Goal: Transaction & Acquisition: Purchase product/service

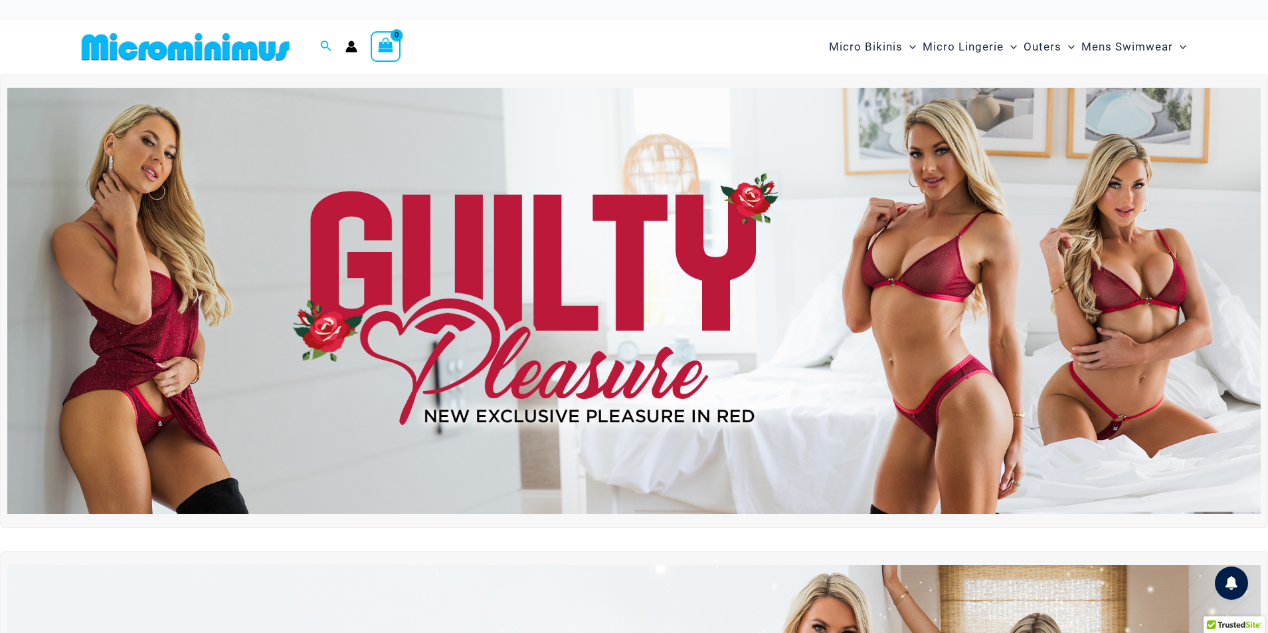
click at [549, 276] on img at bounding box center [634, 301] width 1254 height 426
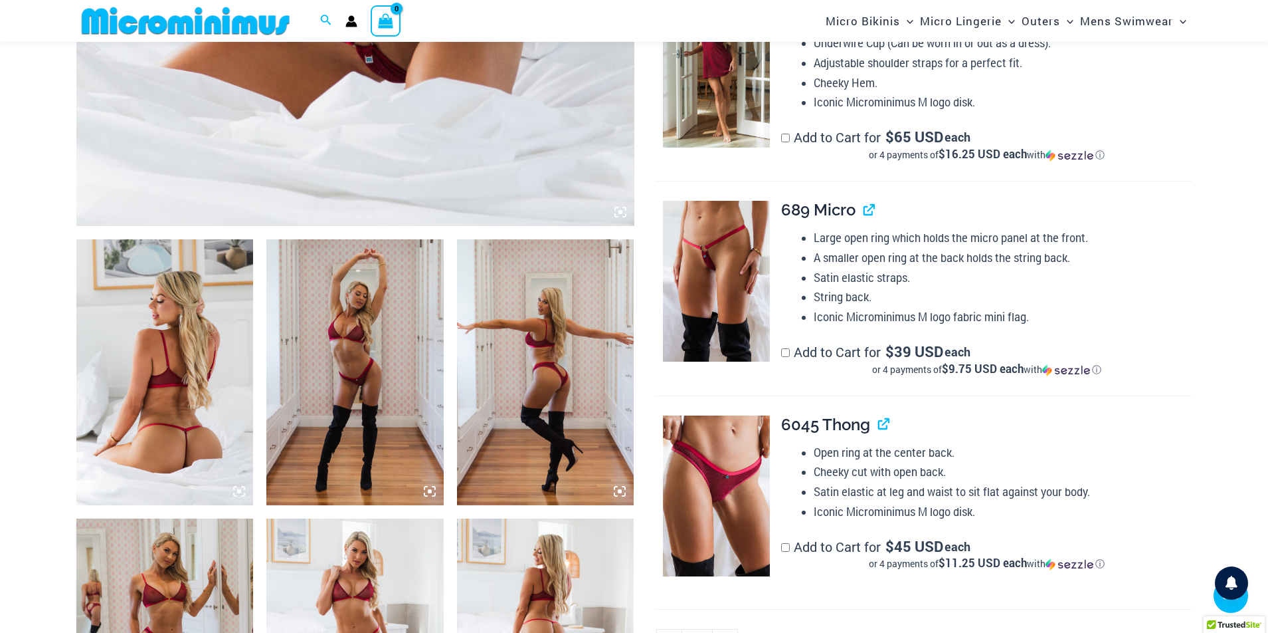
scroll to position [797, 0]
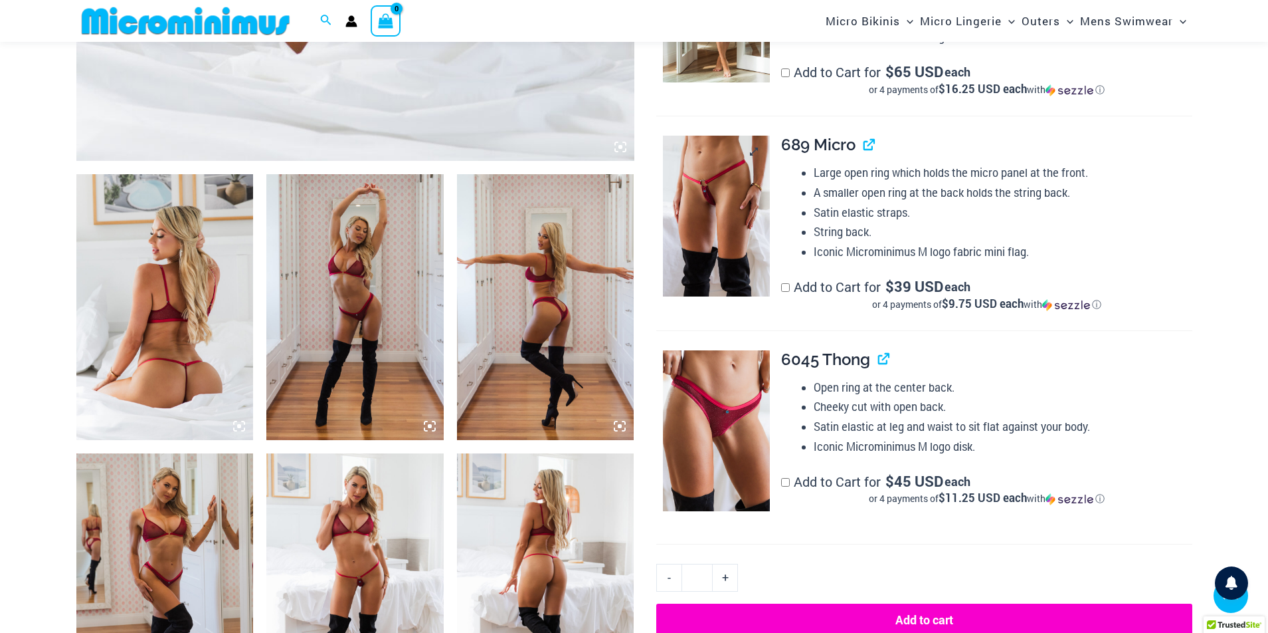
click at [707, 225] on img at bounding box center [716, 216] width 107 height 161
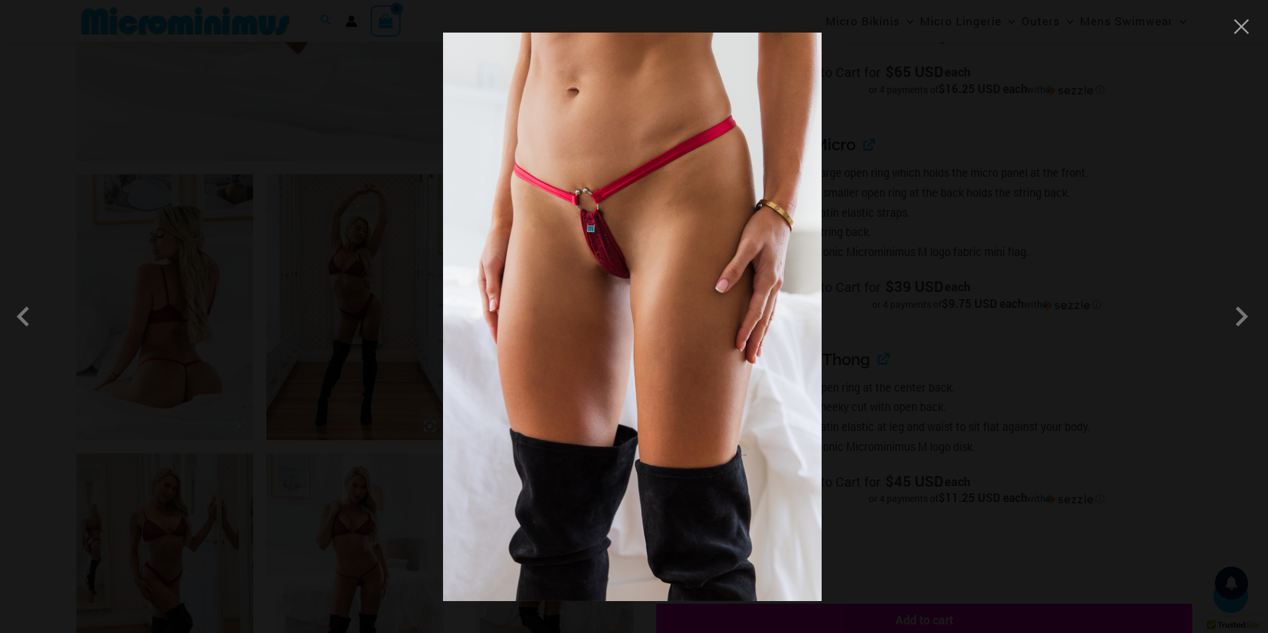
click at [597, 237] on img at bounding box center [632, 317] width 379 height 568
click at [1249, 313] on span at bounding box center [1242, 316] width 40 height 40
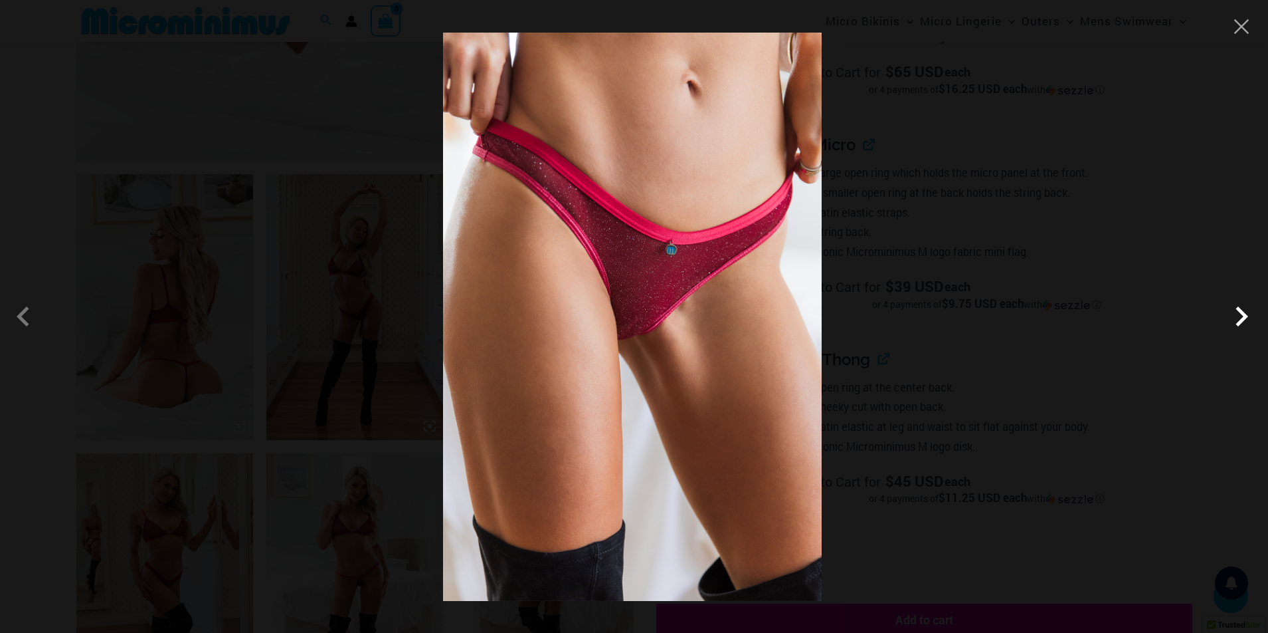
click at [1250, 313] on span at bounding box center [1242, 316] width 40 height 40
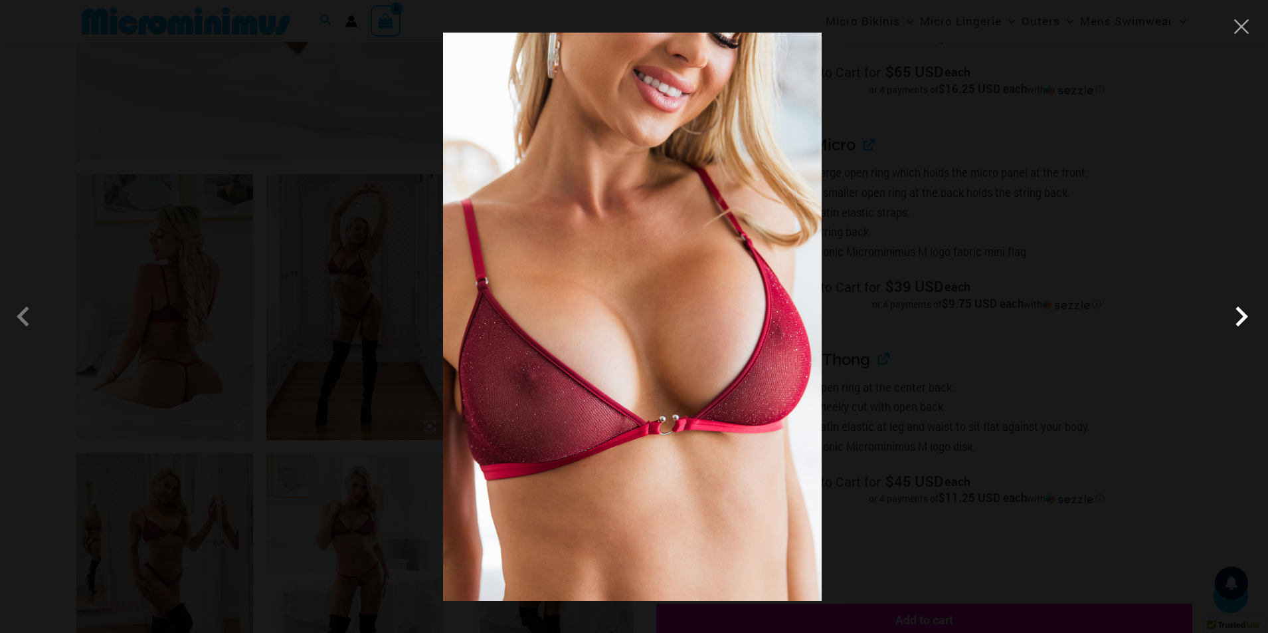
click at [1250, 313] on span at bounding box center [1242, 316] width 40 height 40
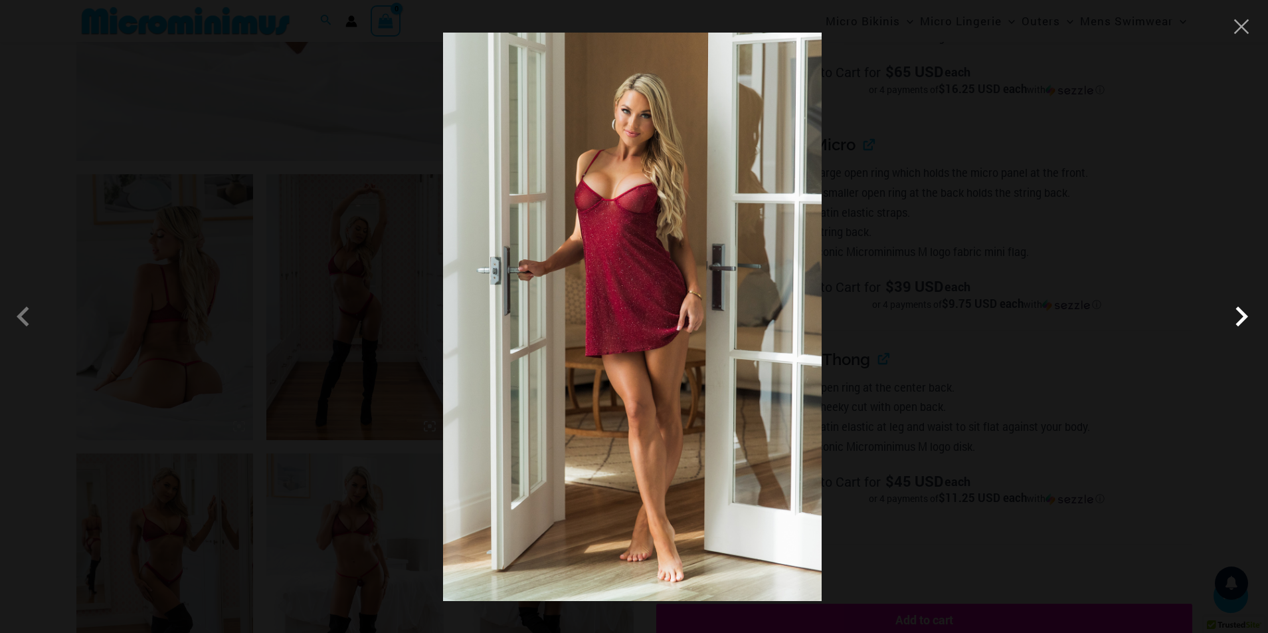
click at [1250, 313] on span at bounding box center [1242, 316] width 40 height 40
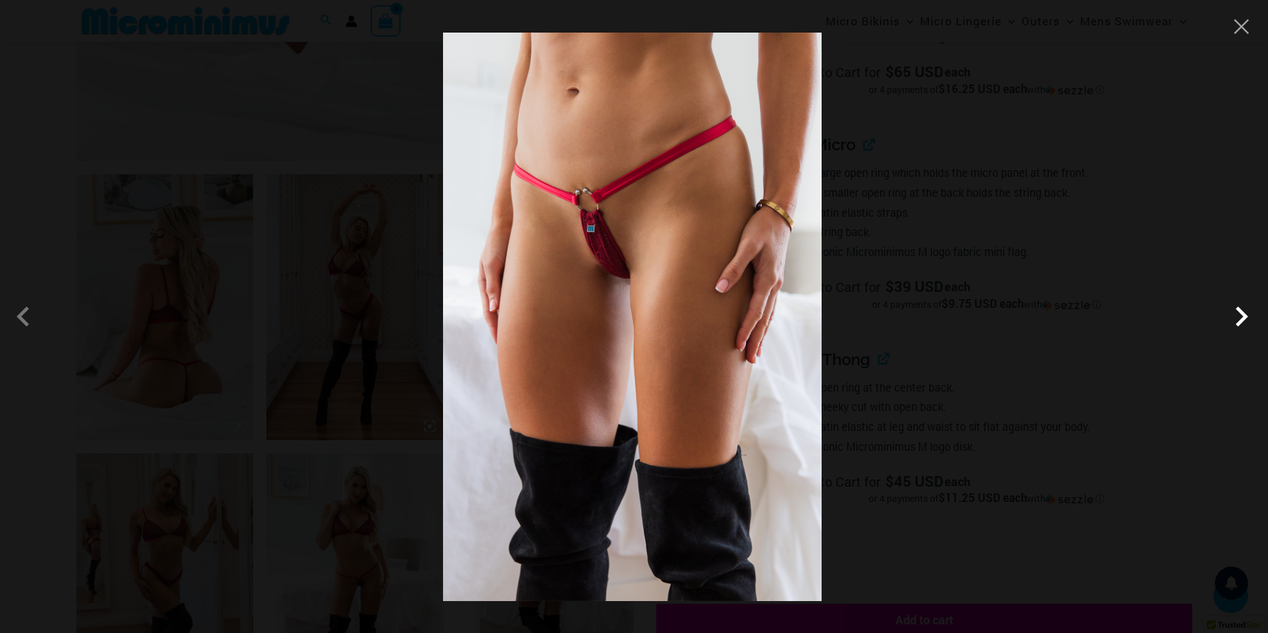
click at [1250, 313] on span at bounding box center [1242, 316] width 40 height 40
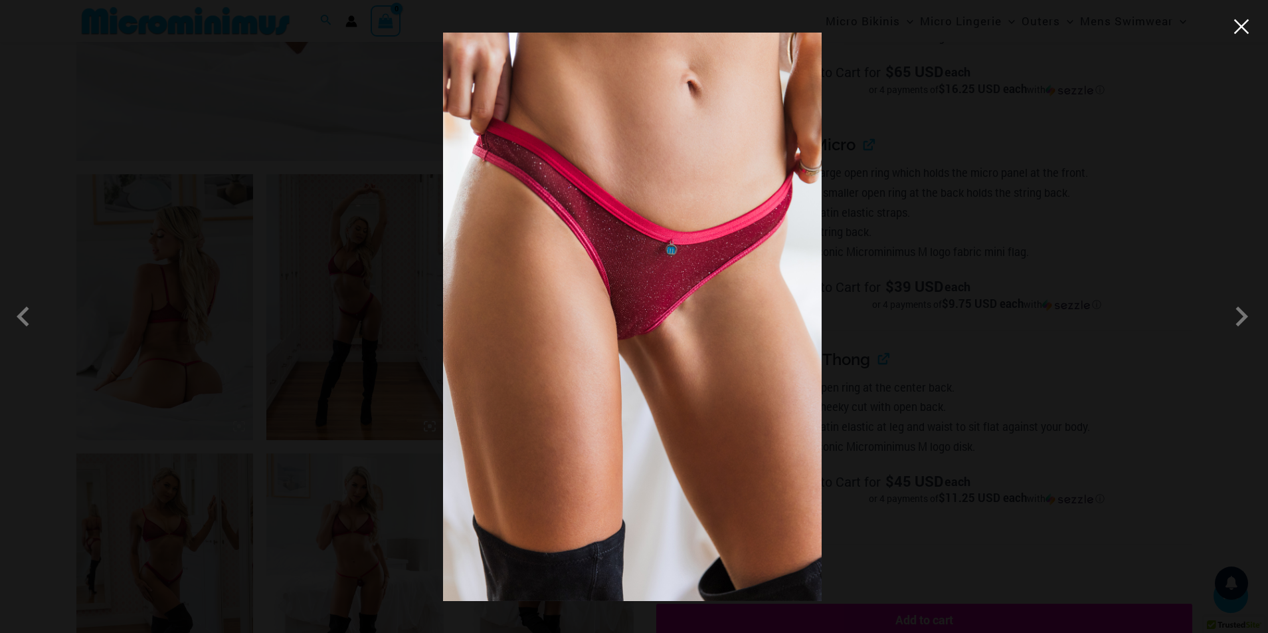
click at [1247, 33] on button "Close" at bounding box center [1242, 27] width 20 height 20
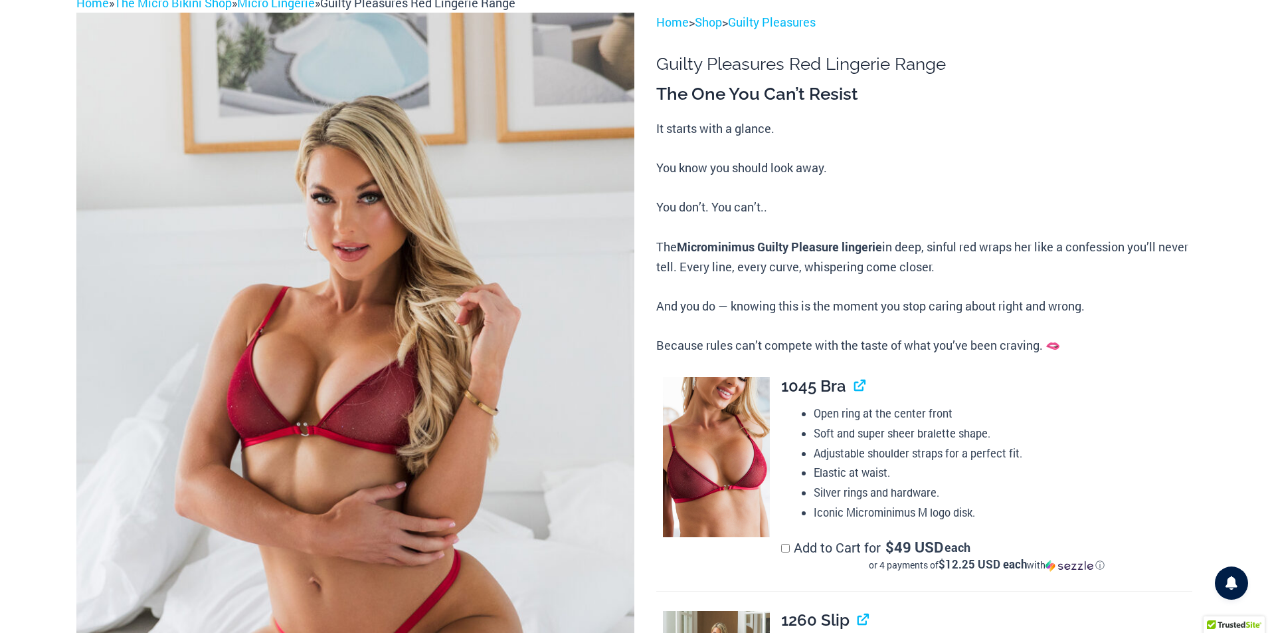
scroll to position [0, 0]
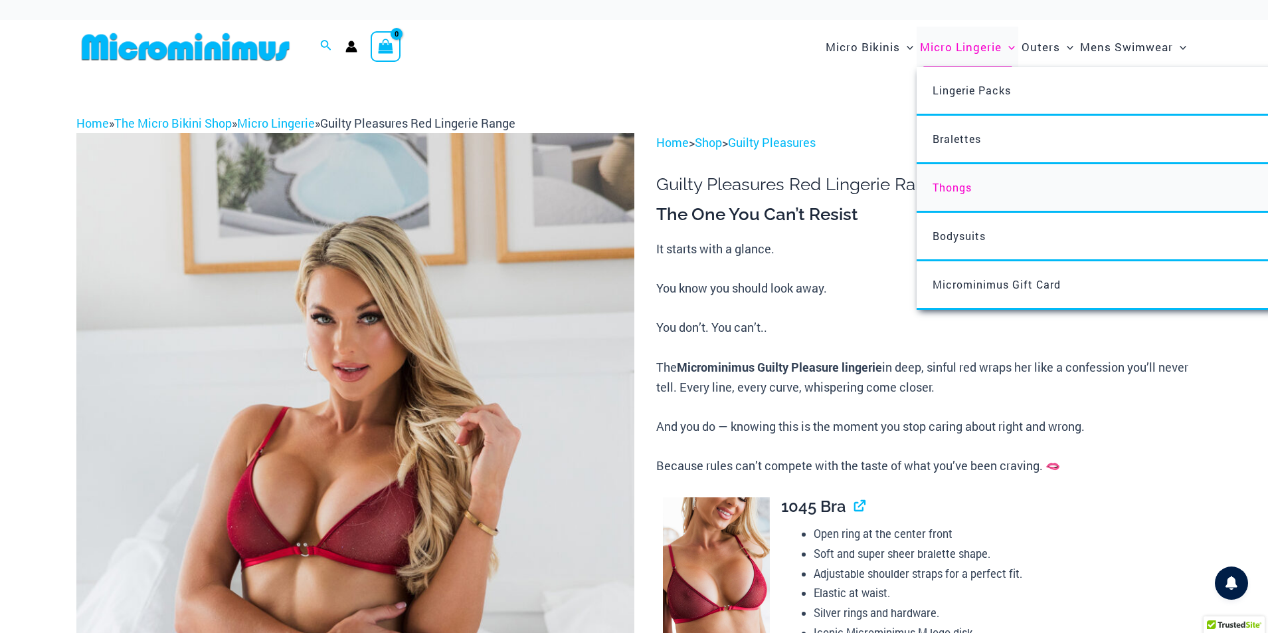
click at [958, 189] on span "Thongs" at bounding box center [952, 187] width 39 height 14
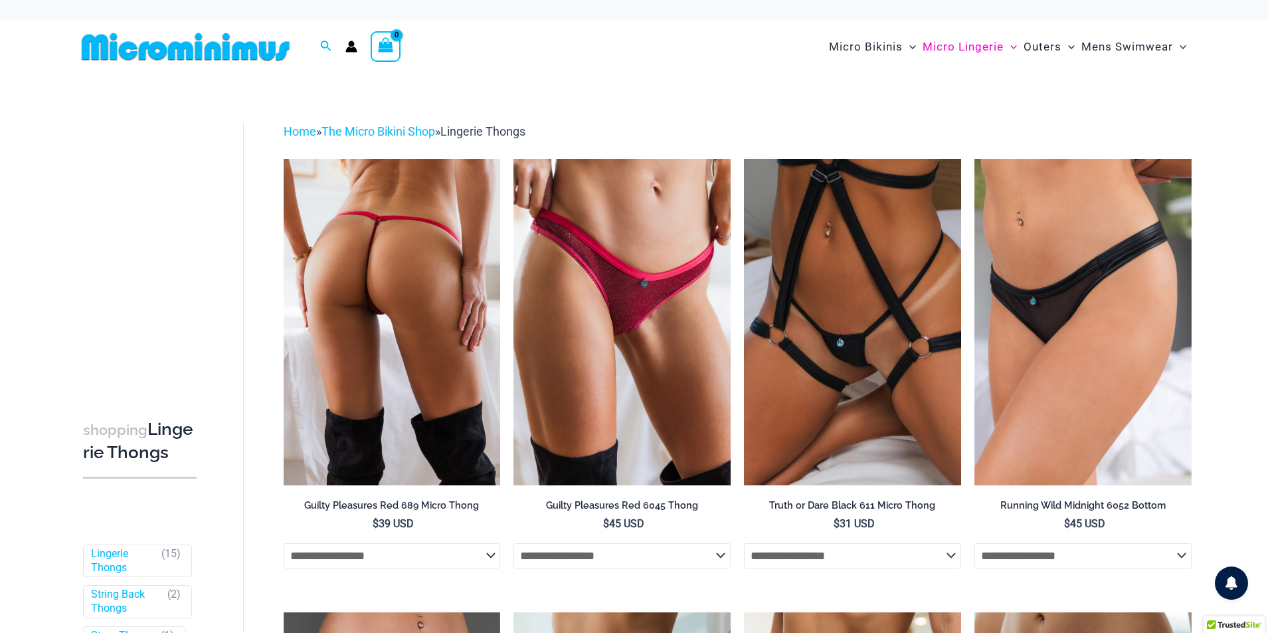
click at [490, 554] on select "**********" at bounding box center [392, 555] width 217 height 25
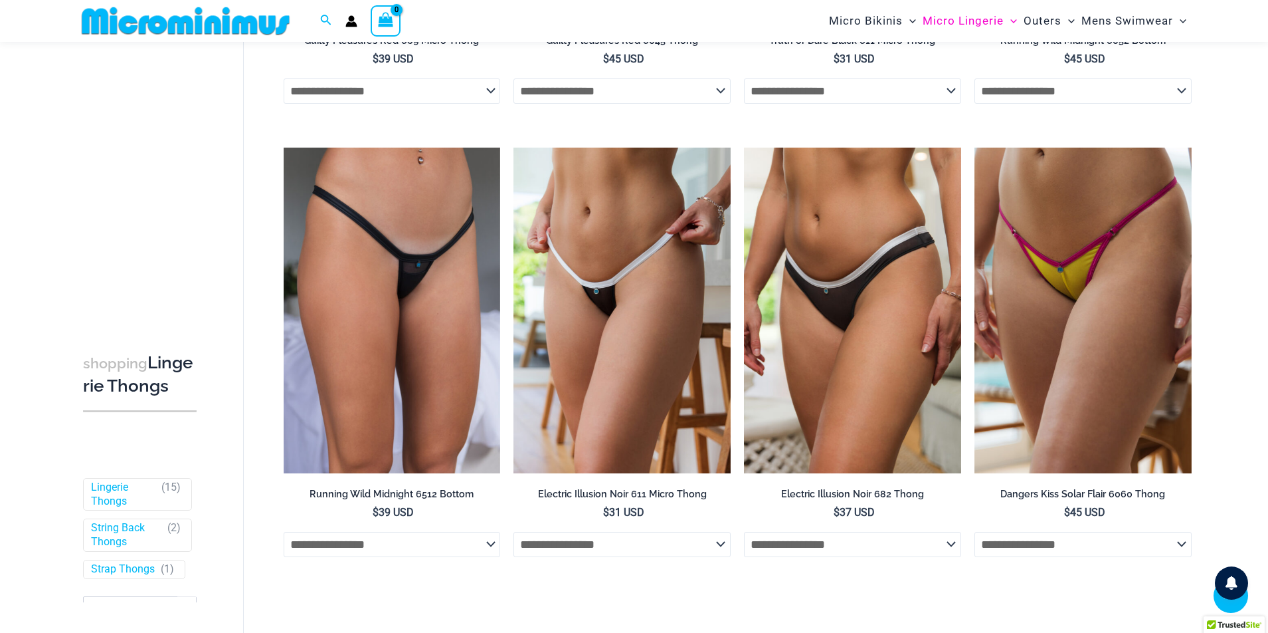
scroll to position [54, 0]
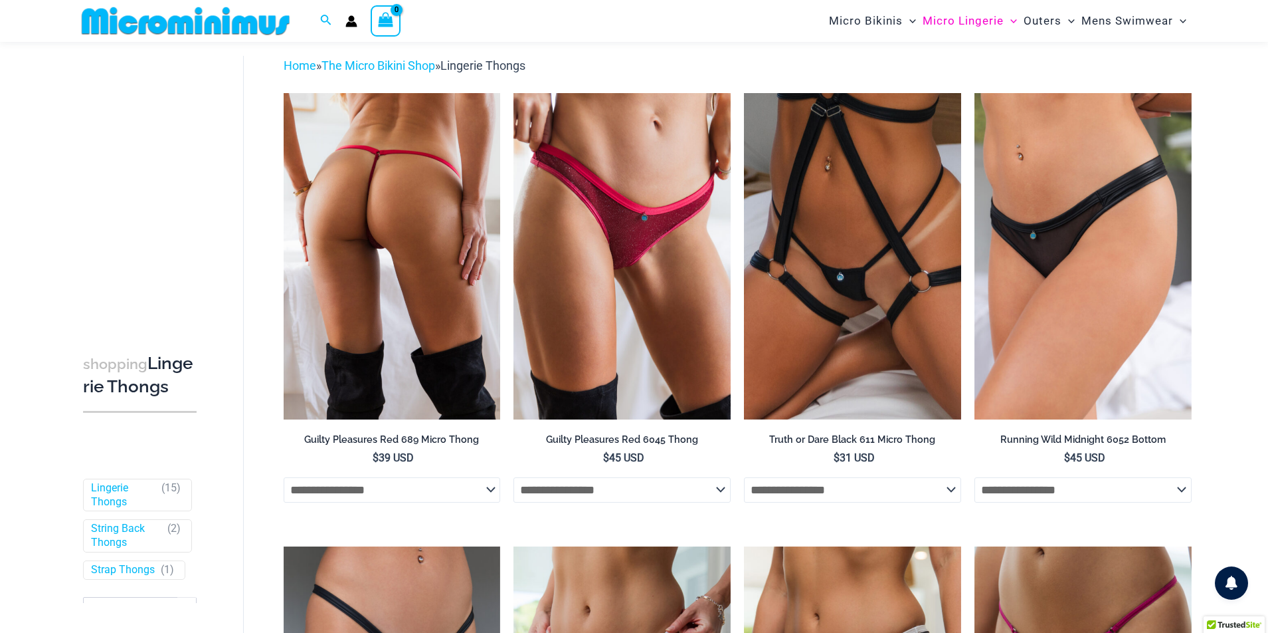
click at [411, 270] on img at bounding box center [392, 256] width 217 height 326
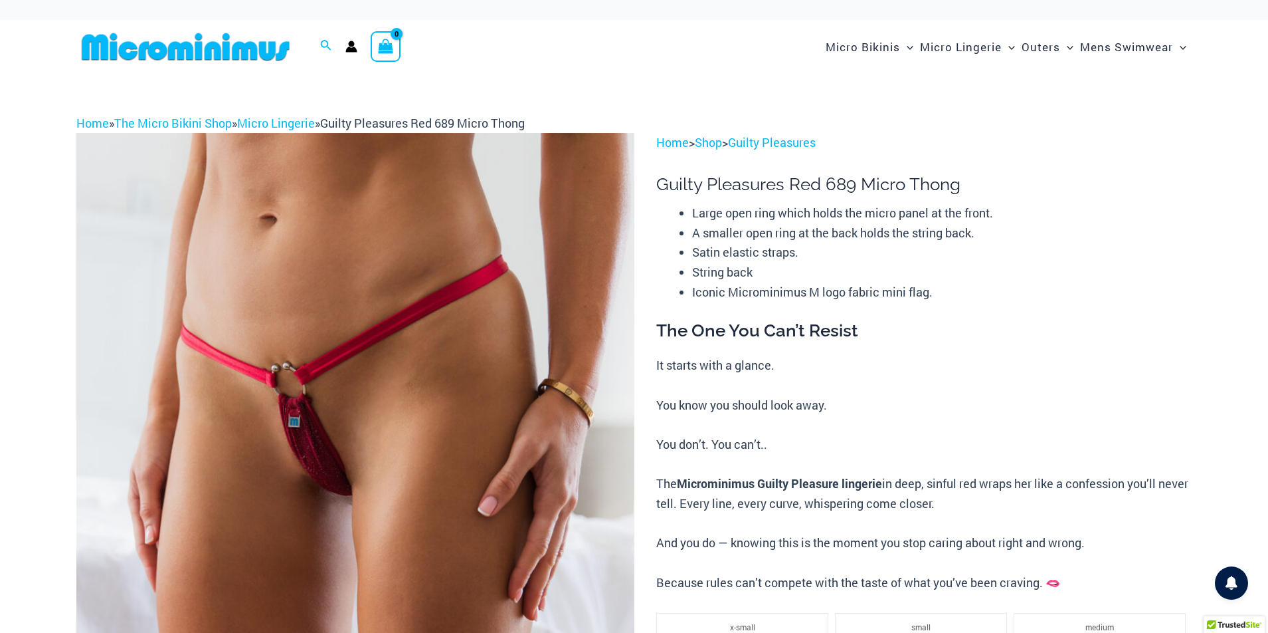
click at [365, 423] on img at bounding box center [355, 551] width 558 height 837
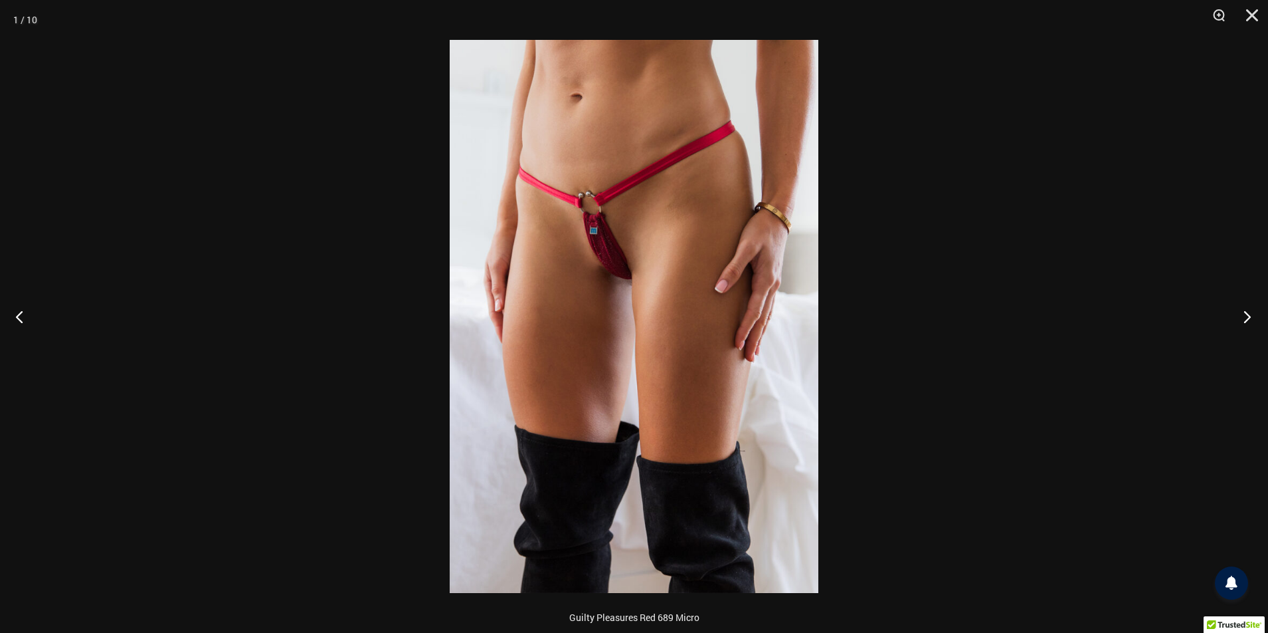
click at [1243, 322] on button "Next" at bounding box center [1244, 316] width 50 height 66
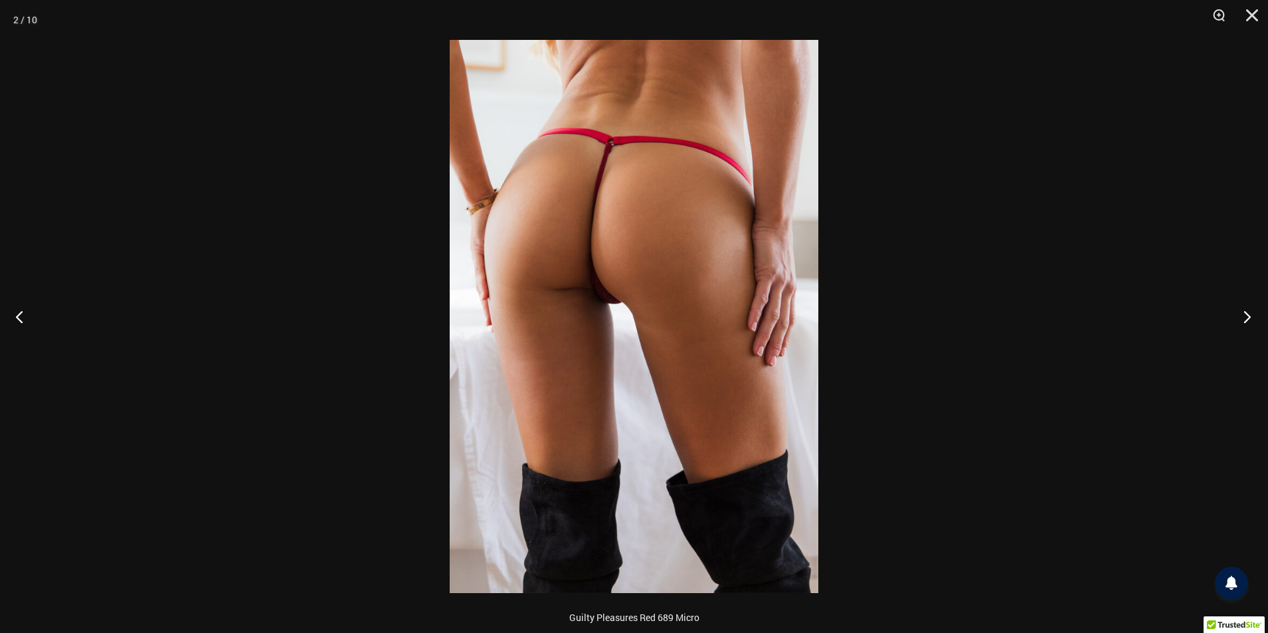
click at [1243, 322] on button "Next" at bounding box center [1244, 316] width 50 height 66
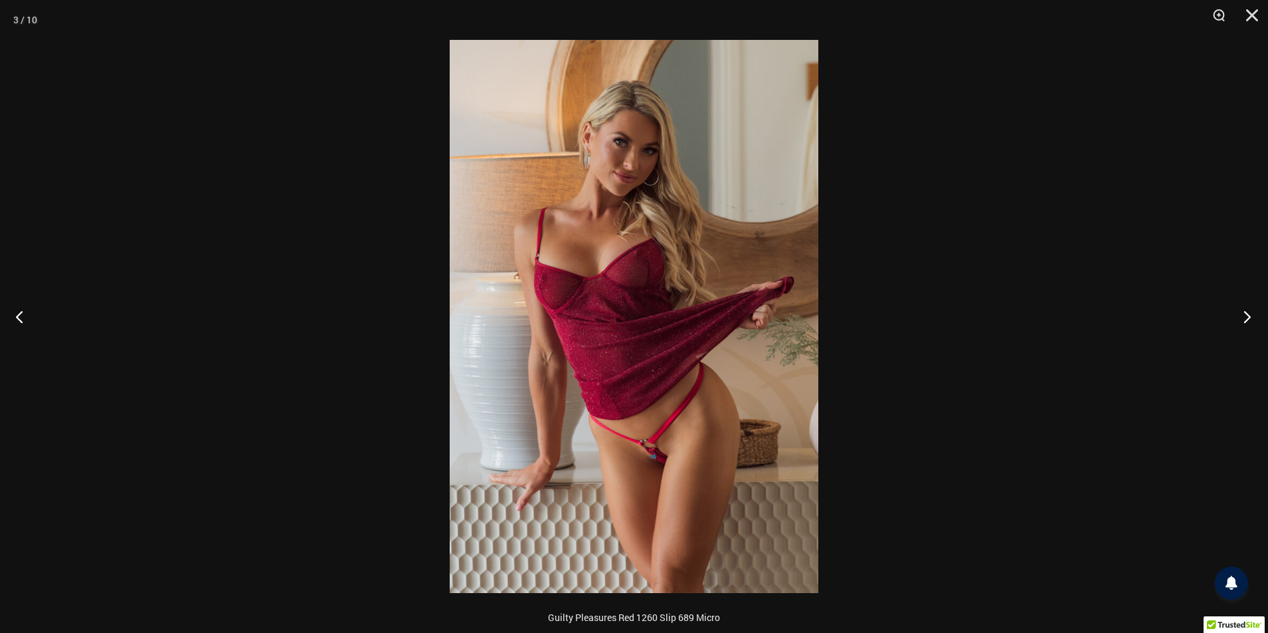
click at [1243, 322] on button "Next" at bounding box center [1244, 316] width 50 height 66
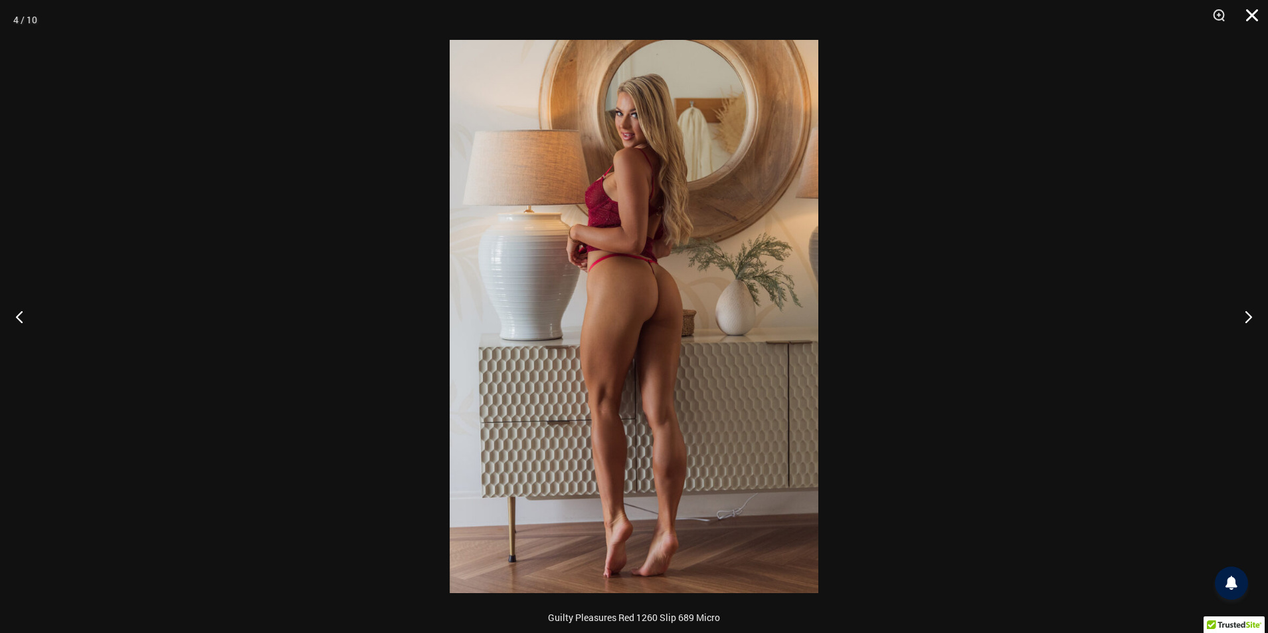
click at [1250, 11] on button "Close" at bounding box center [1247, 20] width 33 height 40
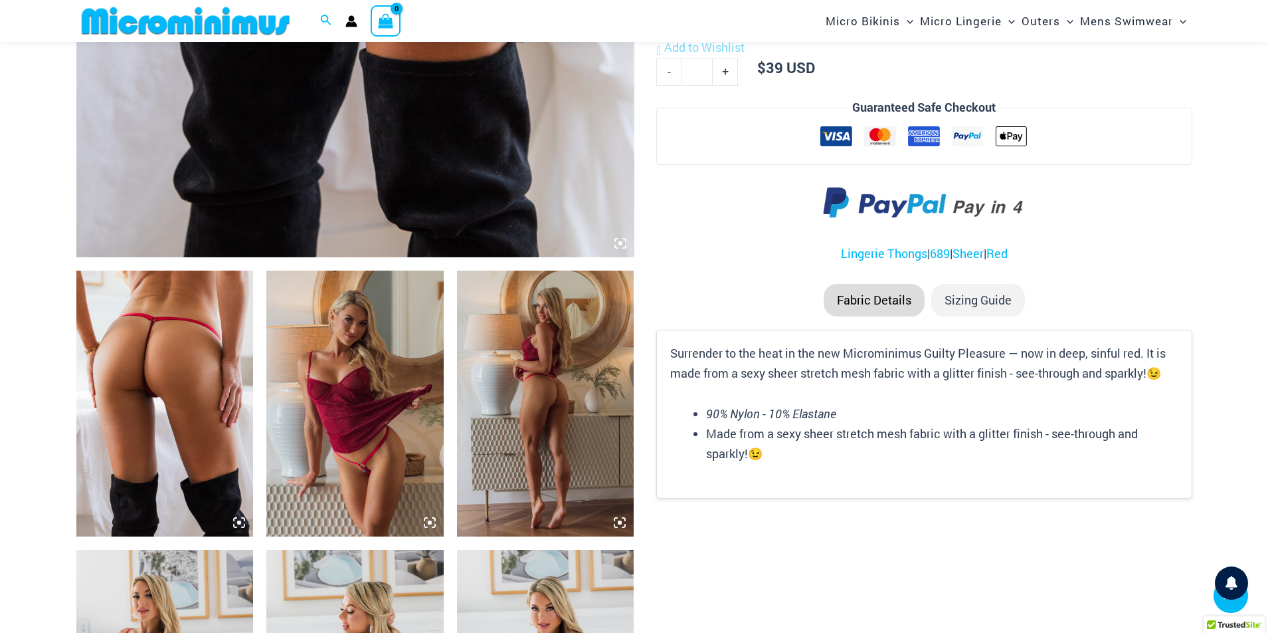
scroll to position [718, 0]
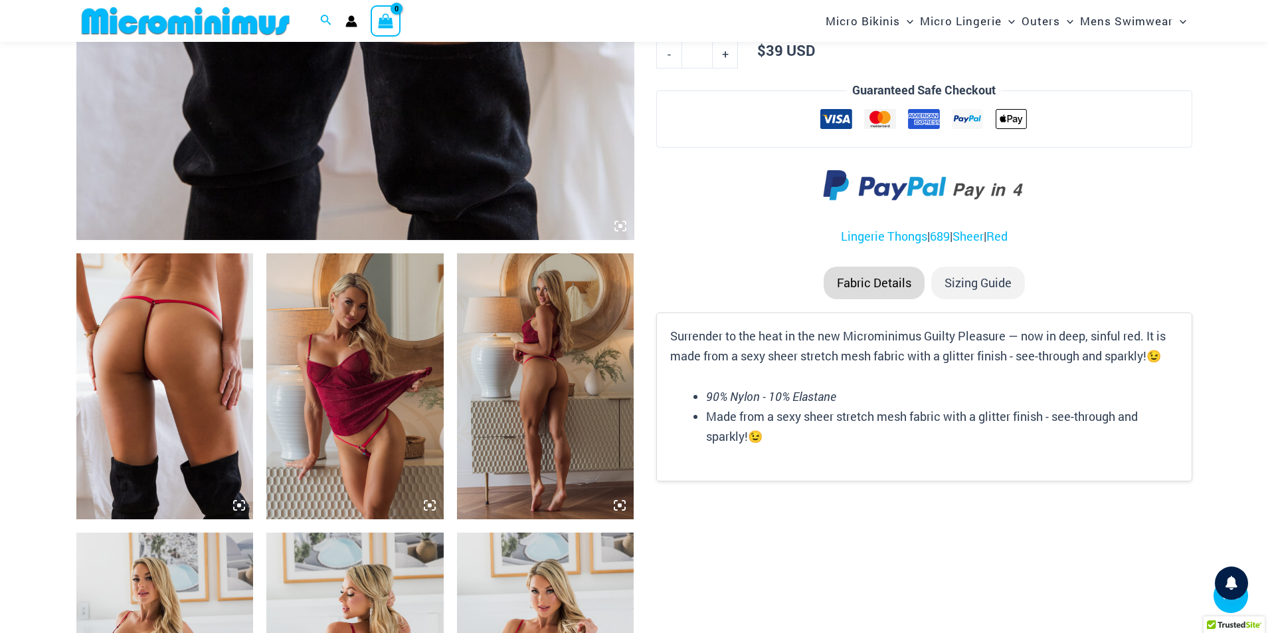
click at [550, 395] on img at bounding box center [545, 386] width 177 height 266
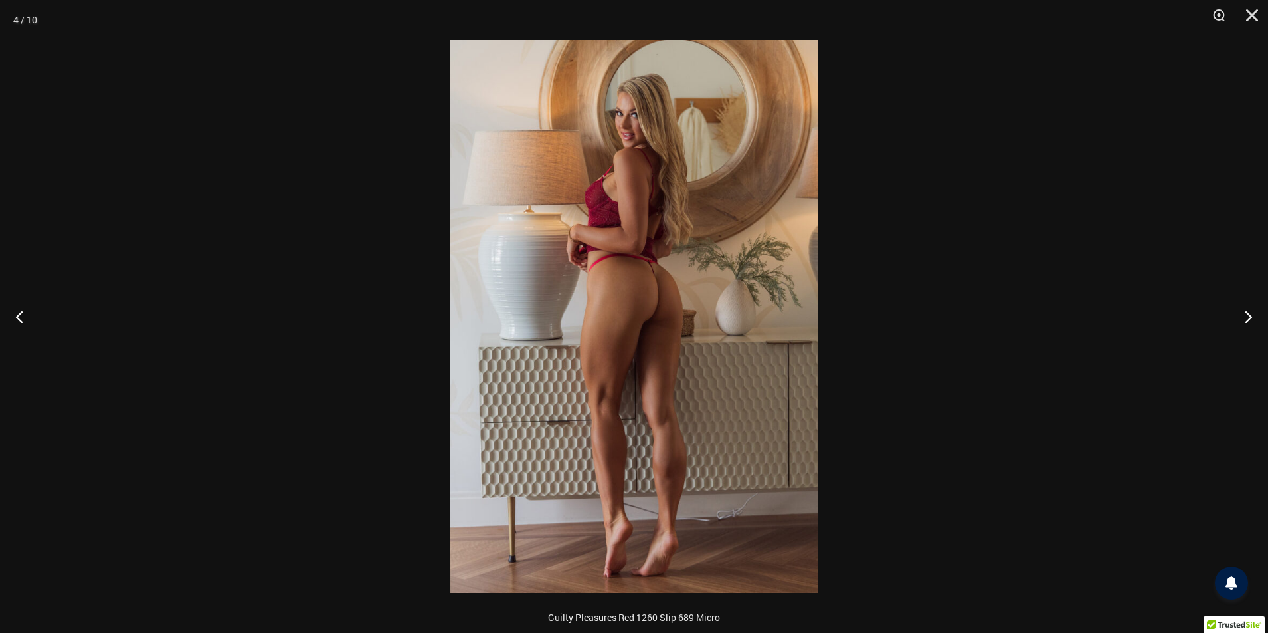
click at [645, 292] on img at bounding box center [634, 316] width 369 height 553
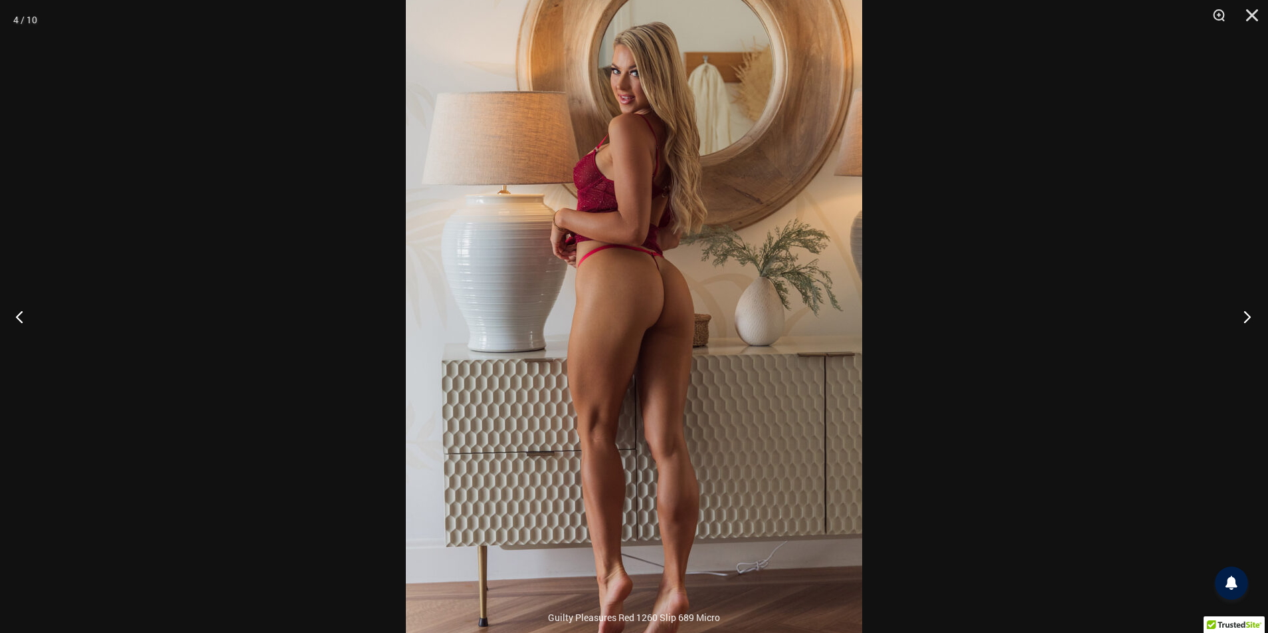
click at [1251, 318] on button "Next" at bounding box center [1244, 316] width 50 height 66
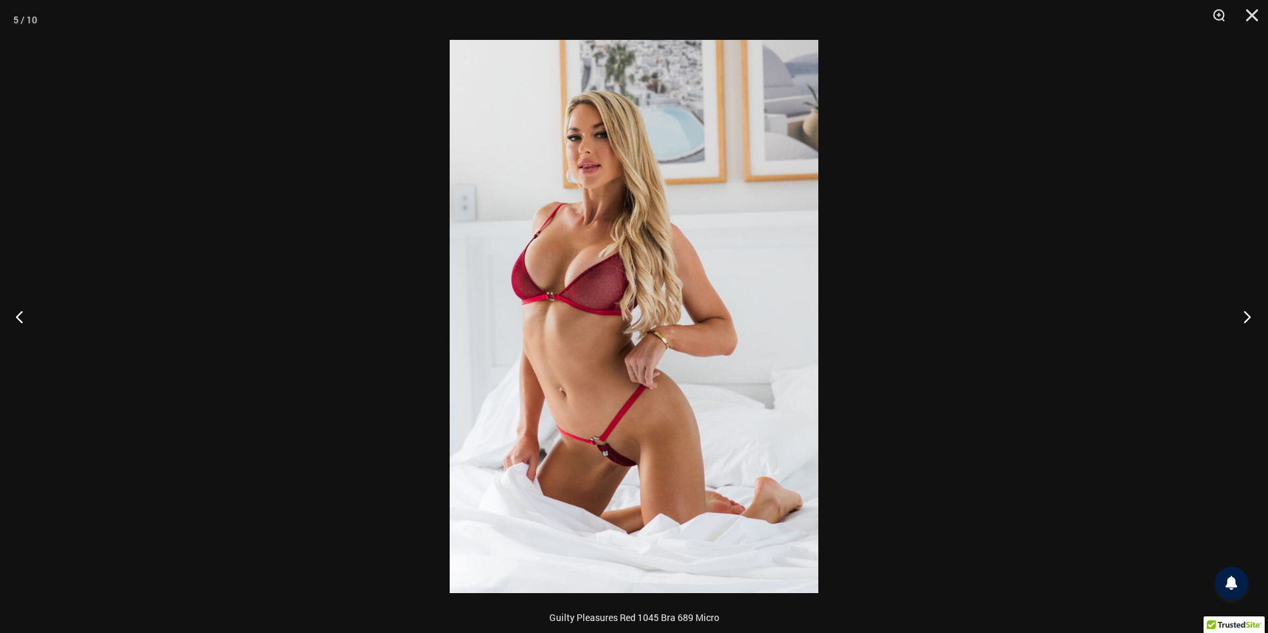
click at [1249, 321] on button "Next" at bounding box center [1244, 316] width 50 height 66
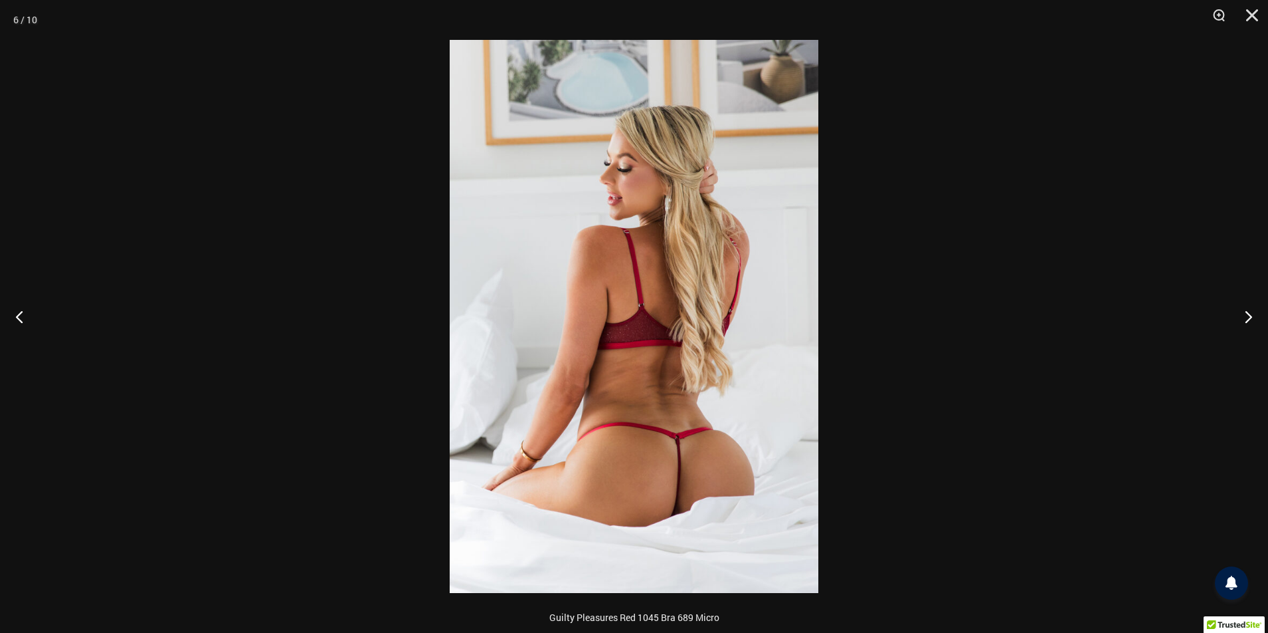
click at [686, 448] on img at bounding box center [634, 316] width 369 height 553
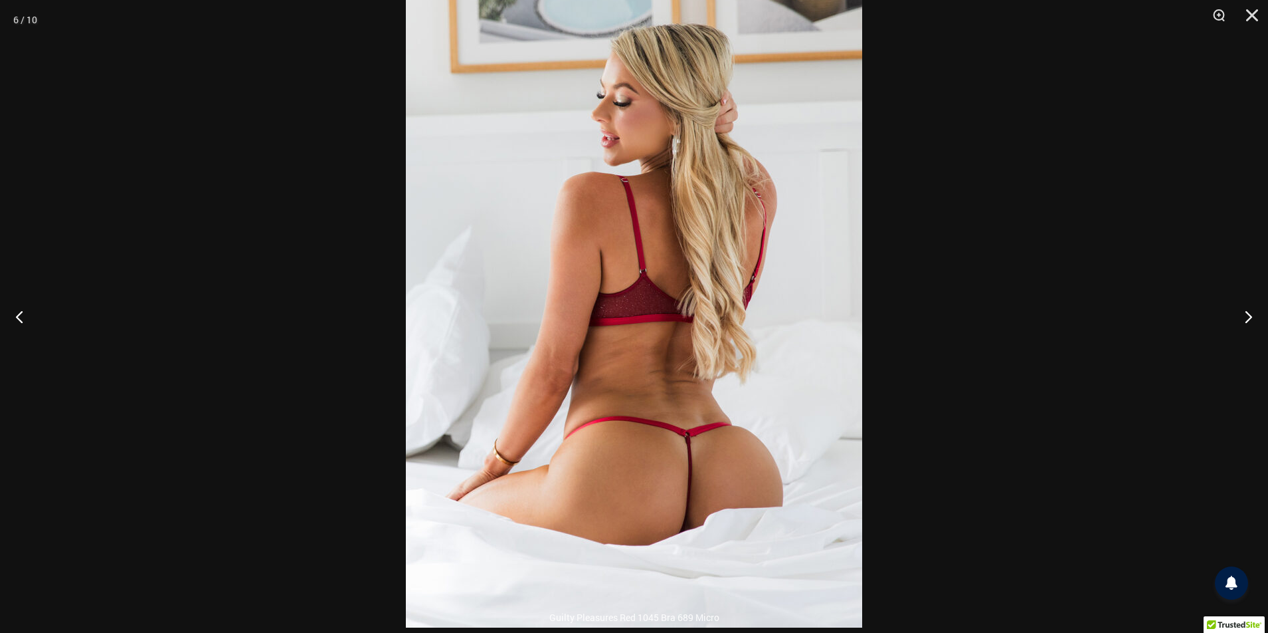
click at [688, 449] on img at bounding box center [634, 285] width 456 height 684
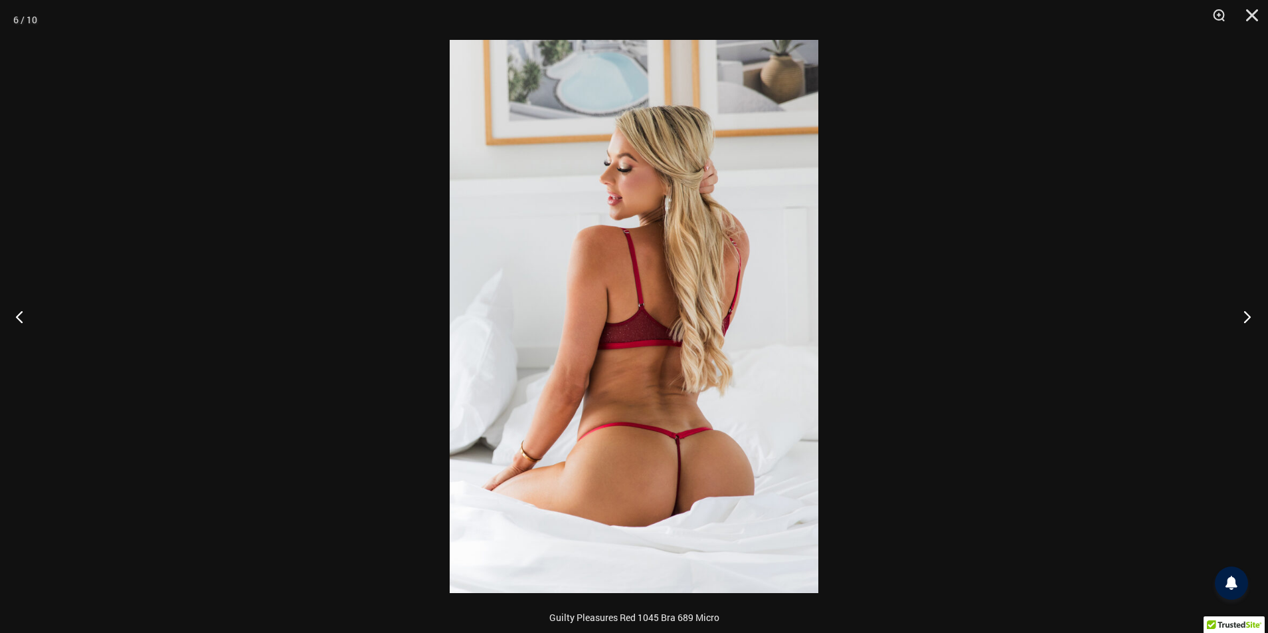
click at [1256, 319] on button "Next" at bounding box center [1244, 316] width 50 height 66
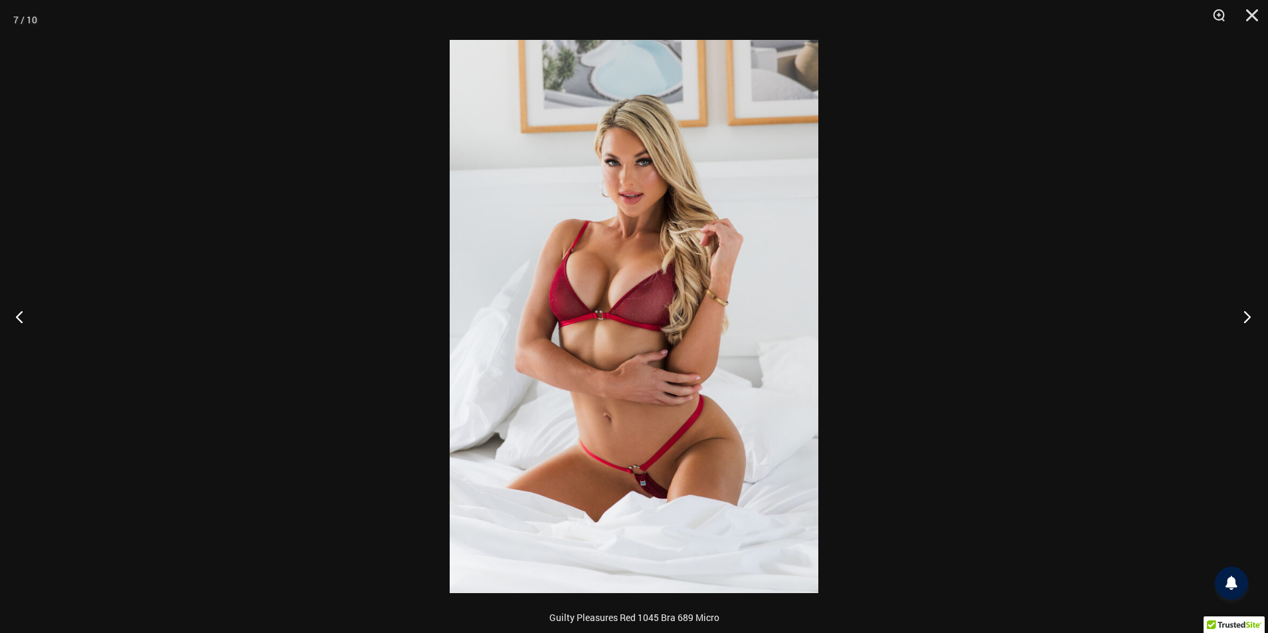
click at [1250, 319] on button "Next" at bounding box center [1244, 316] width 50 height 66
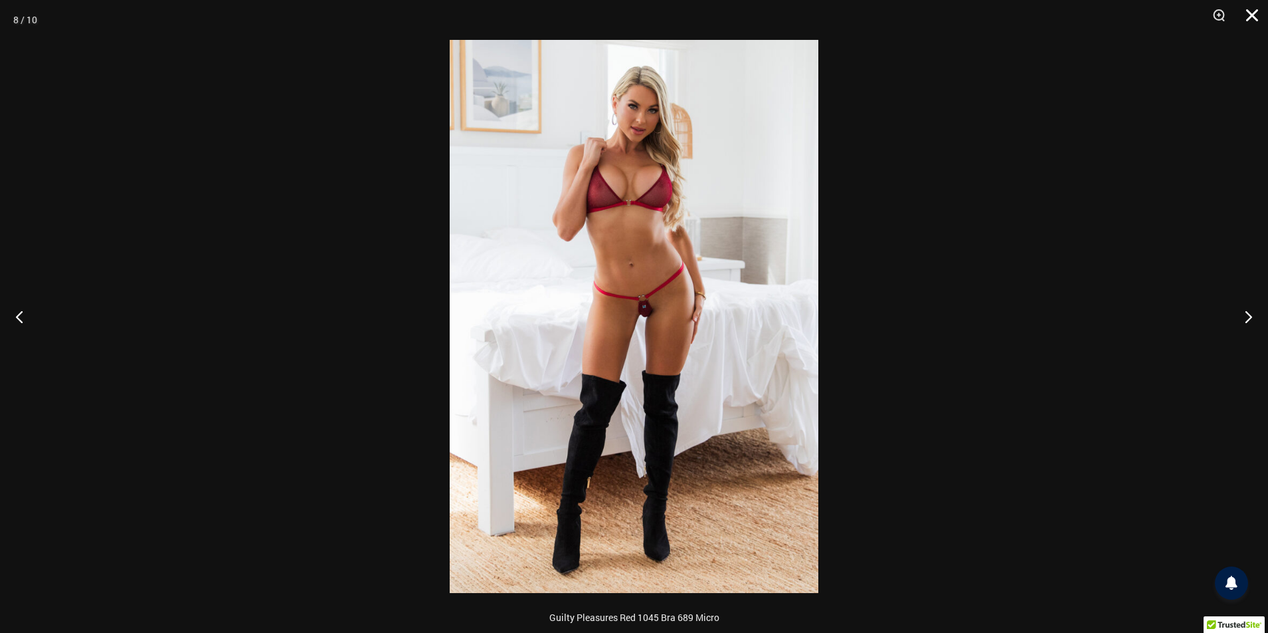
click at [1251, 11] on button "Close" at bounding box center [1247, 20] width 33 height 40
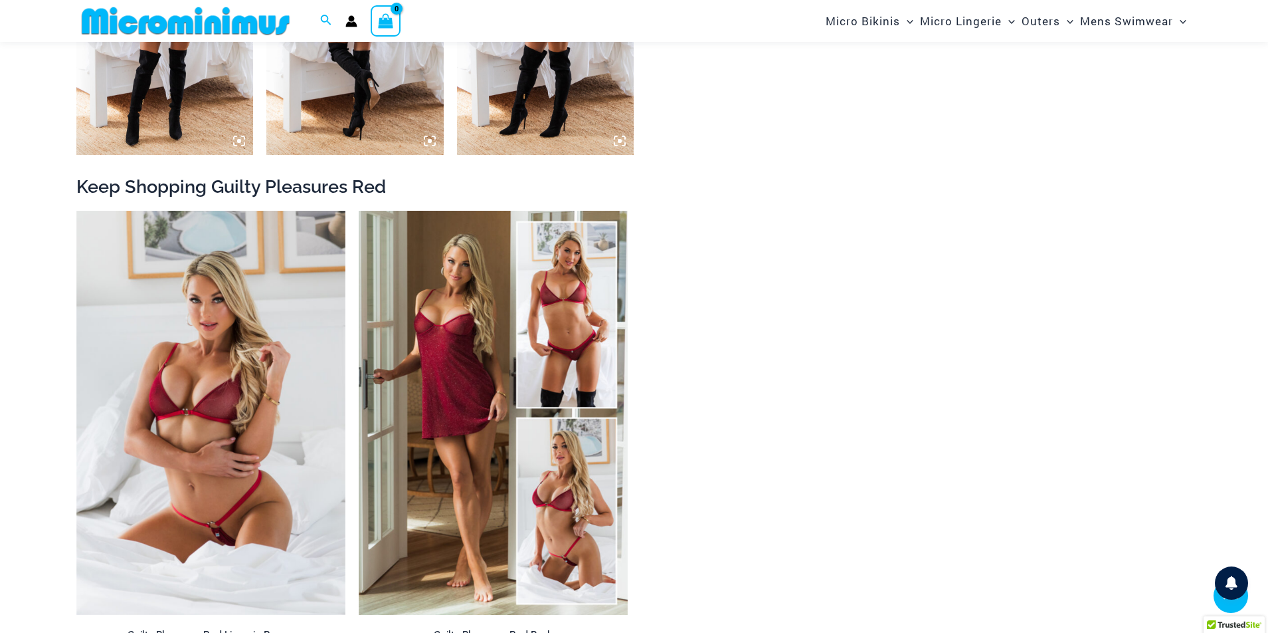
scroll to position [1649, 0]
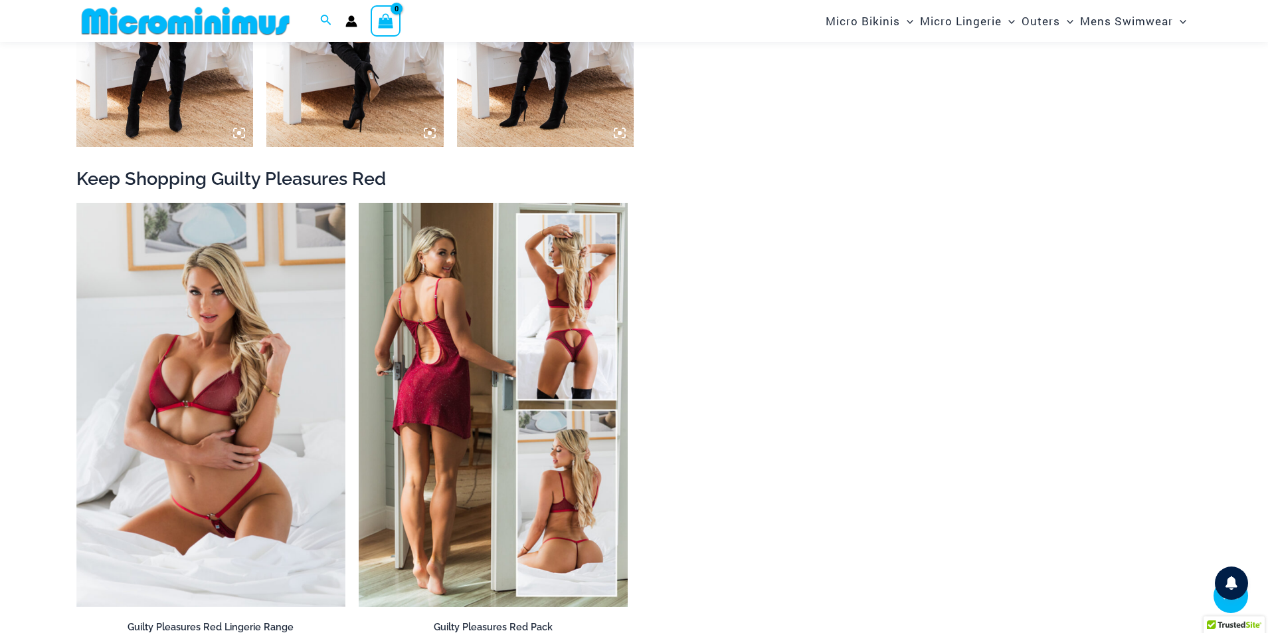
click at [428, 342] on img at bounding box center [493, 405] width 269 height 404
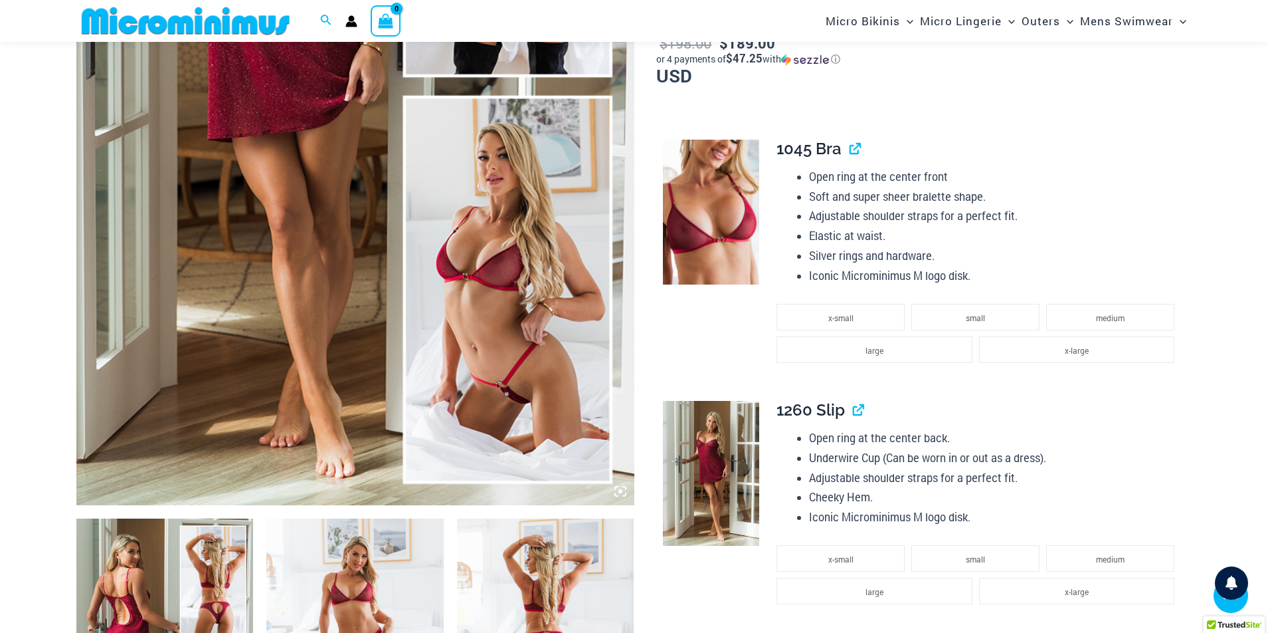
scroll to position [719, 0]
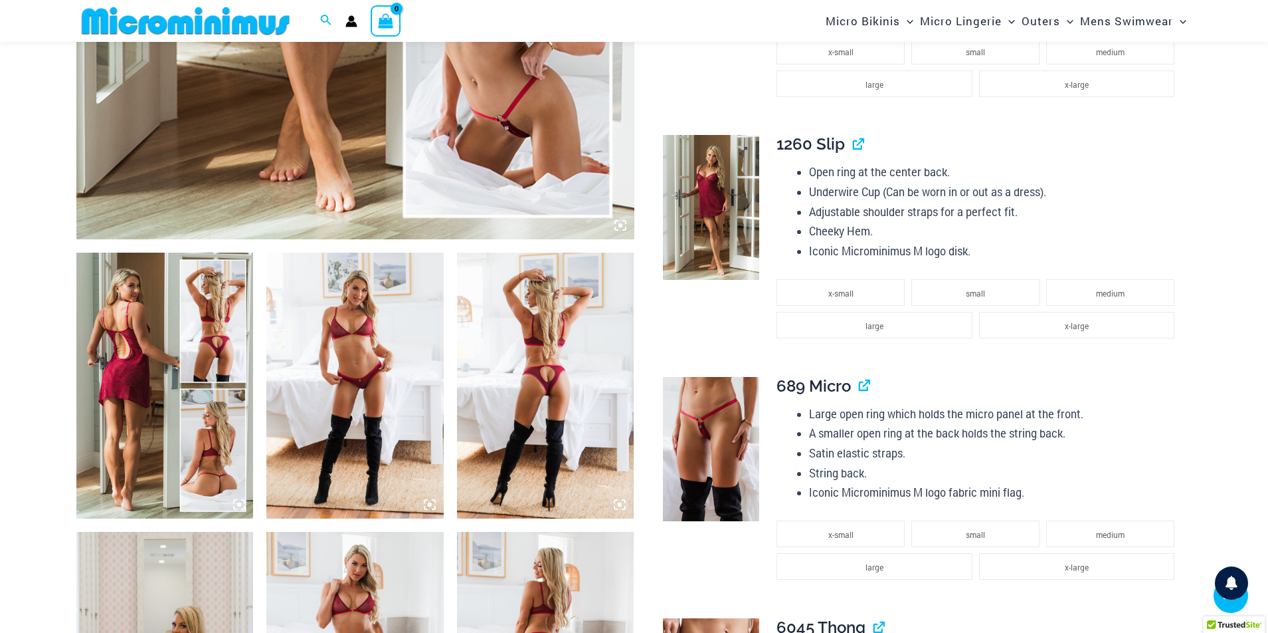
click at [728, 225] on img at bounding box center [711, 207] width 96 height 145
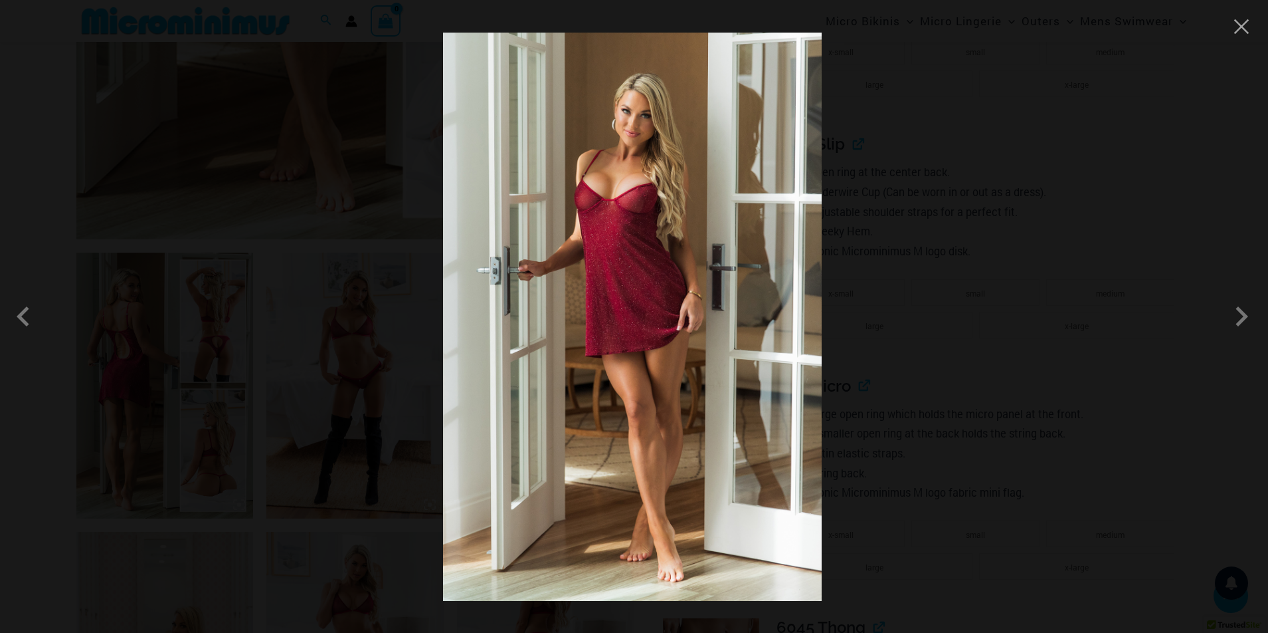
click at [635, 300] on img at bounding box center [632, 317] width 379 height 568
